Goal: Find specific page/section: Find specific page/section

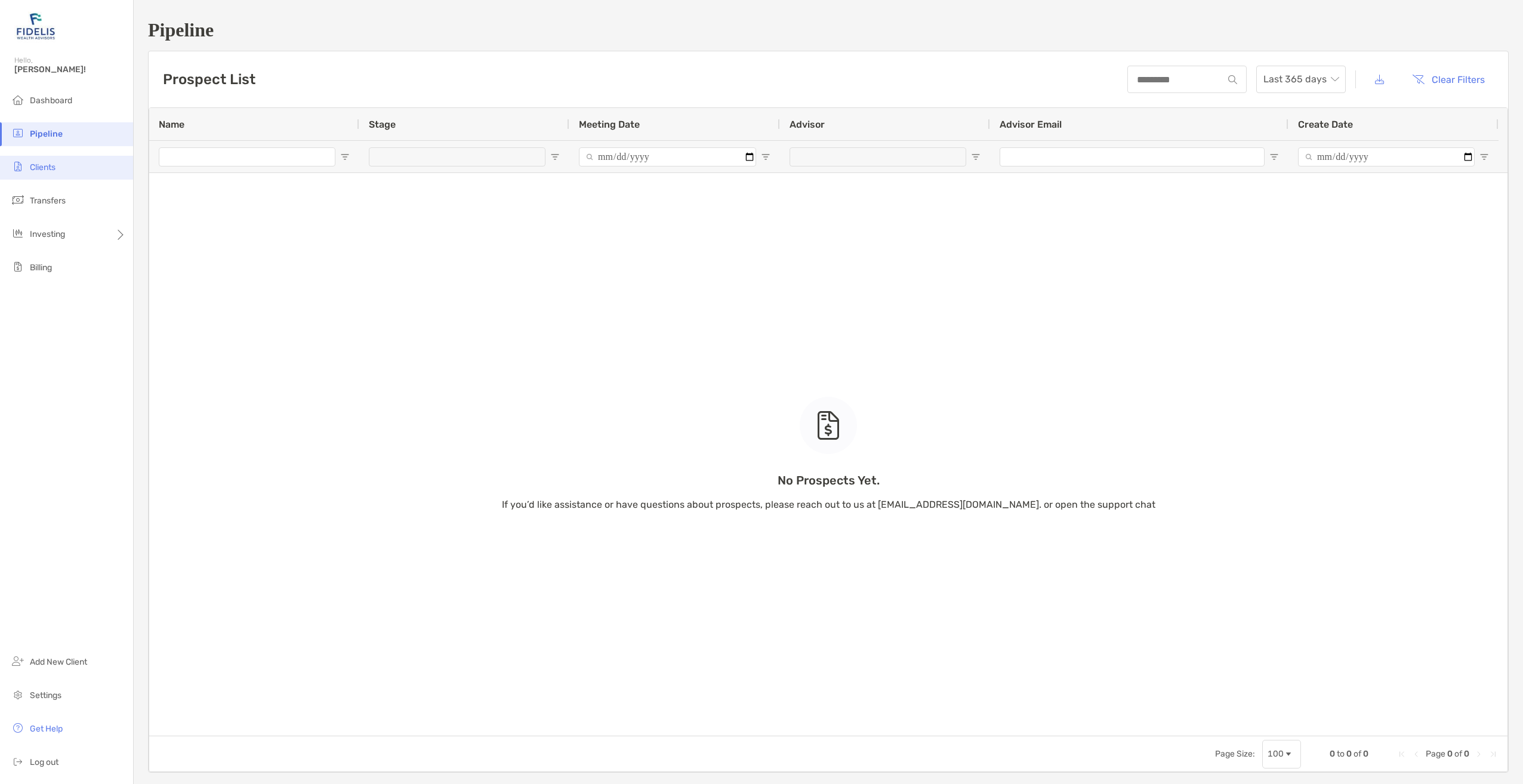
click at [64, 164] on li "Clients" at bounding box center [66, 167] width 133 height 24
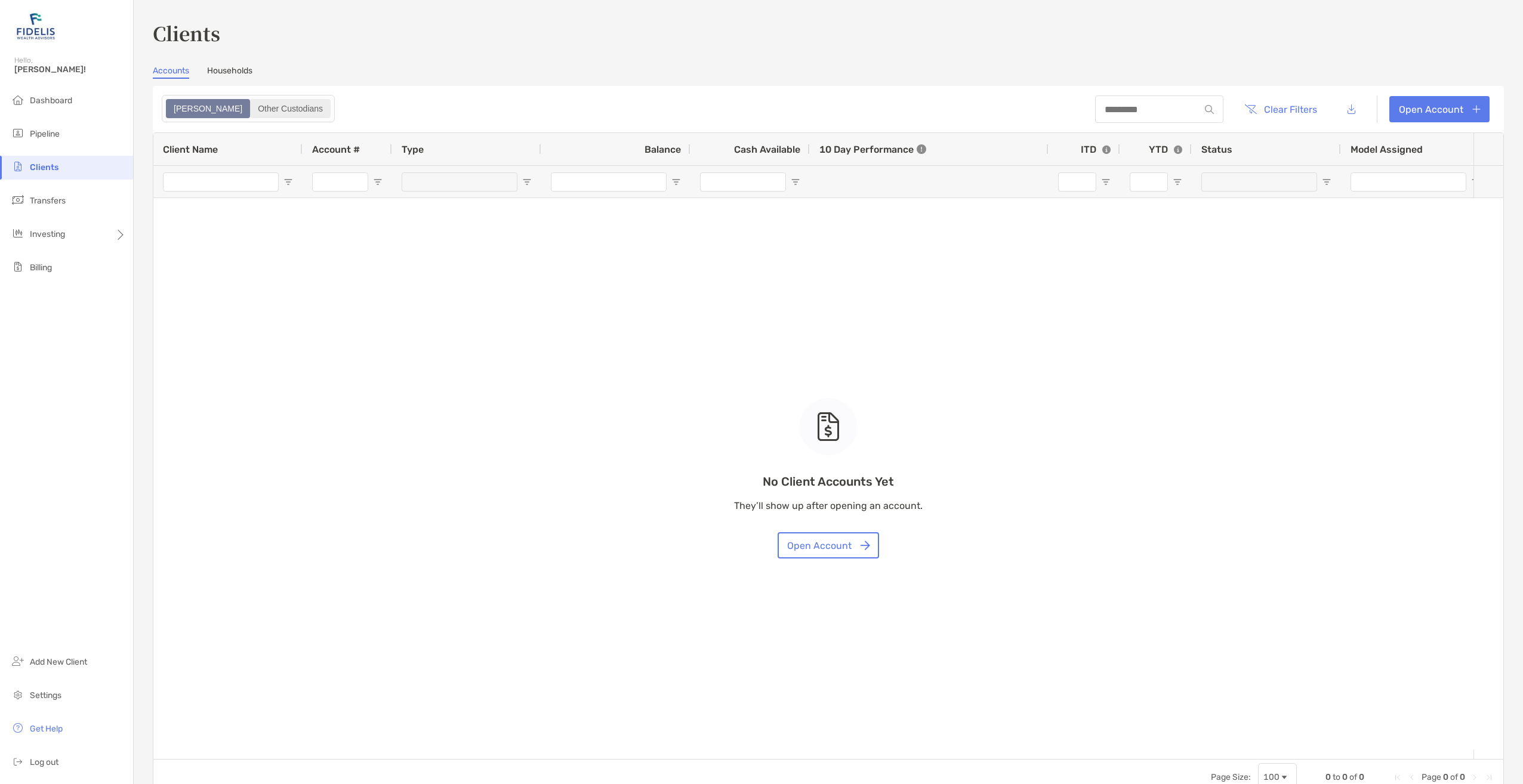
click at [260, 103] on div "Other Custodians" at bounding box center [290, 108] width 78 height 16
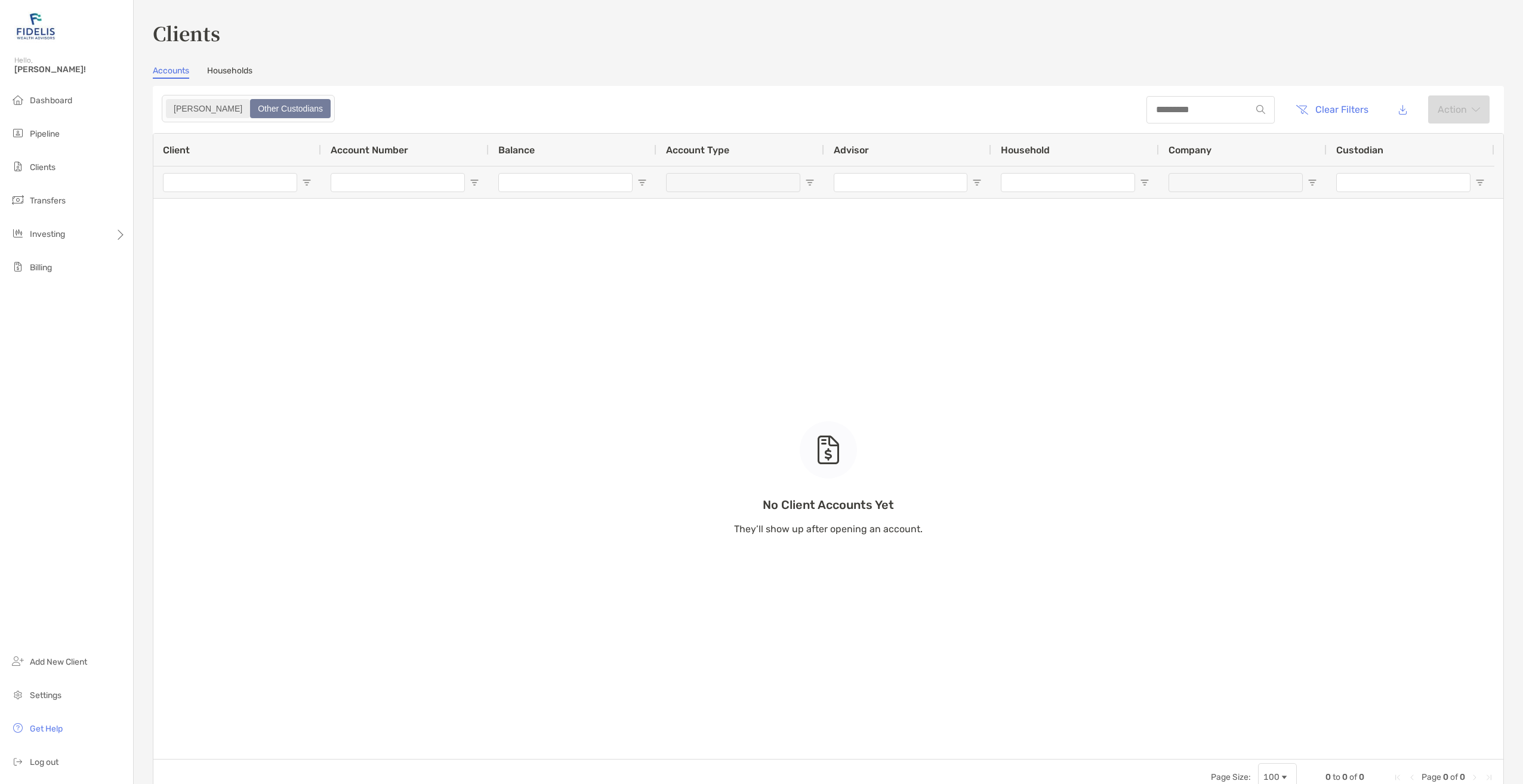
click at [179, 104] on div "[PERSON_NAME]" at bounding box center [208, 108] width 82 height 16
